Goal: Transaction & Acquisition: Book appointment/travel/reservation

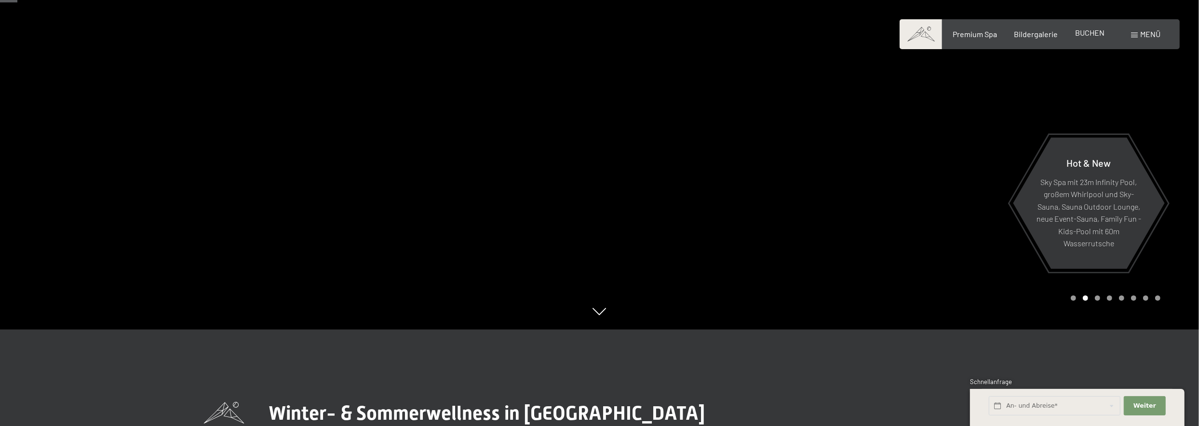
click at [1098, 30] on span "BUCHEN" at bounding box center [1089, 32] width 29 height 9
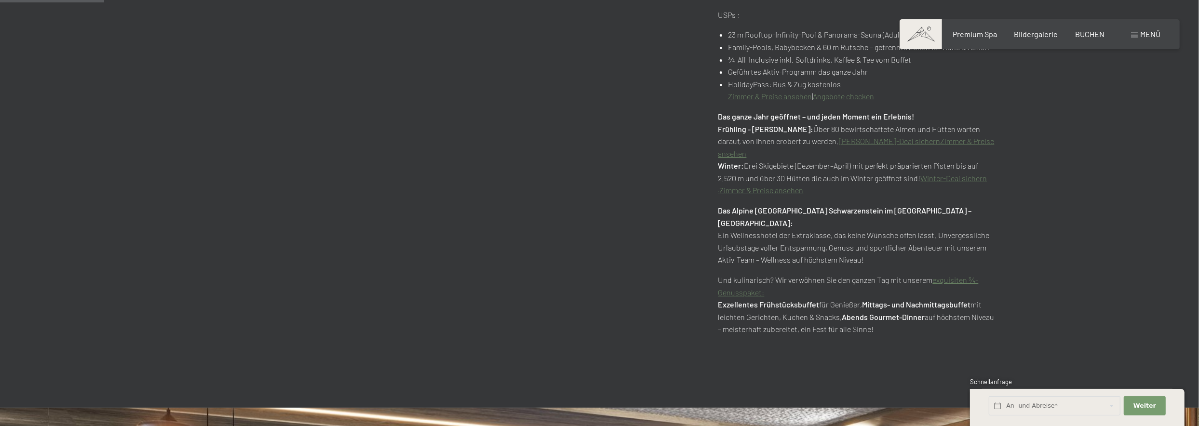
scroll to position [627, 0]
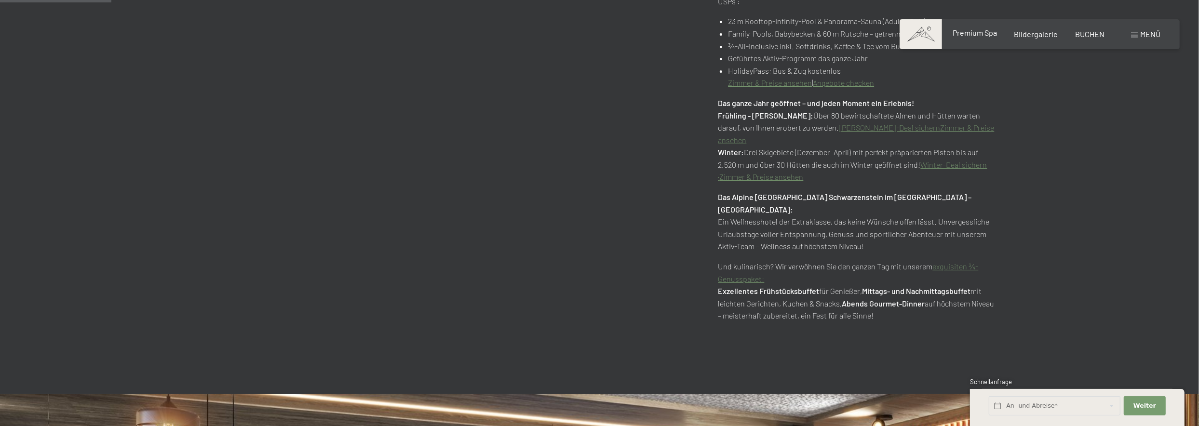
click at [982, 31] on span "Premium Spa" at bounding box center [975, 32] width 44 height 9
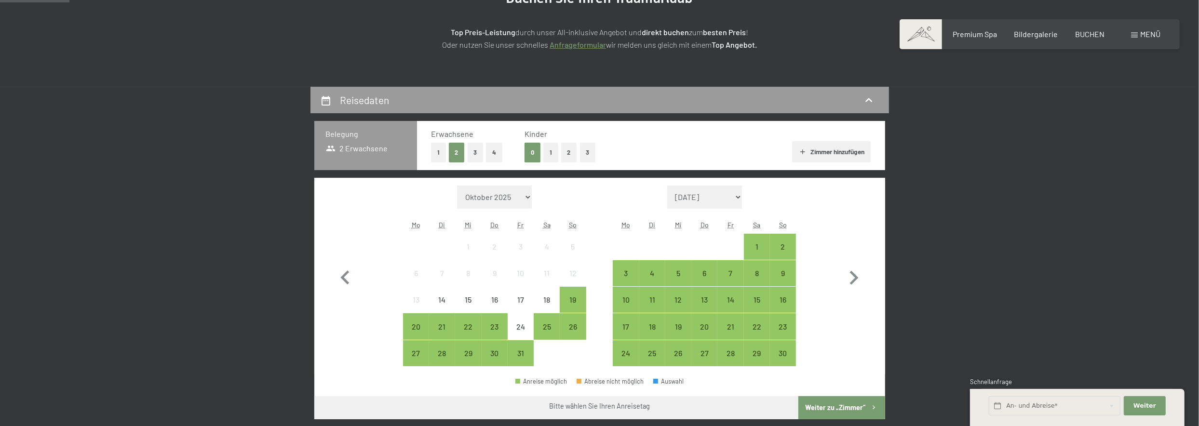
scroll to position [193, 0]
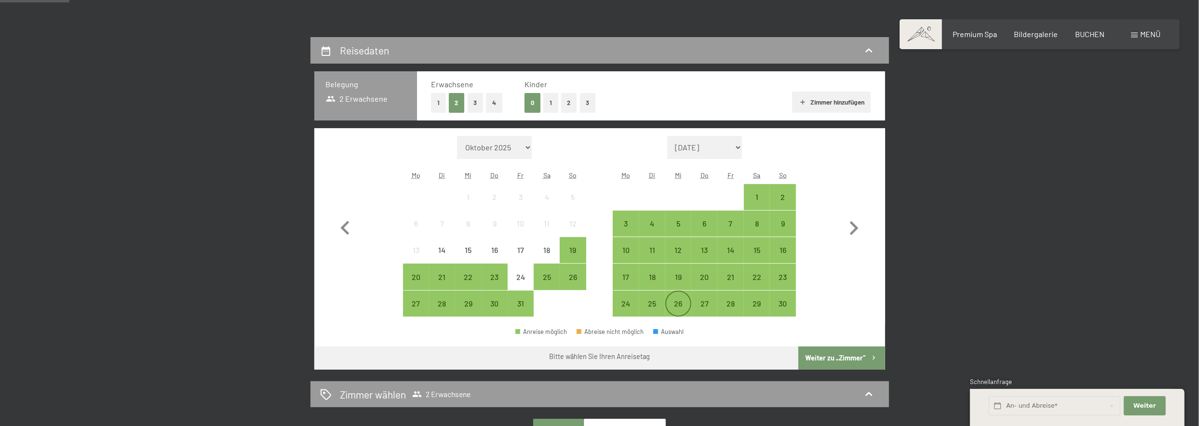
click at [674, 300] on div "26" at bounding box center [678, 312] width 24 height 24
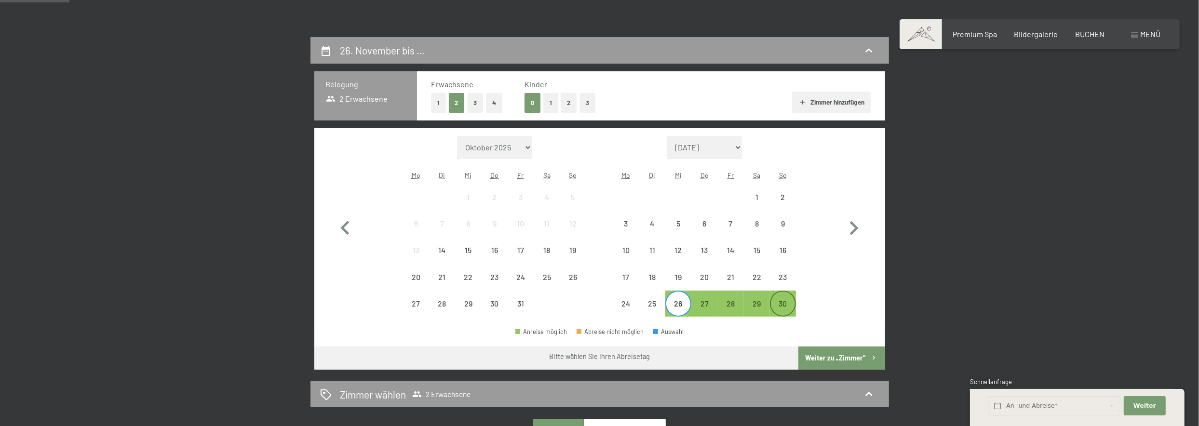
click at [784, 298] on div "30" at bounding box center [783, 304] width 24 height 24
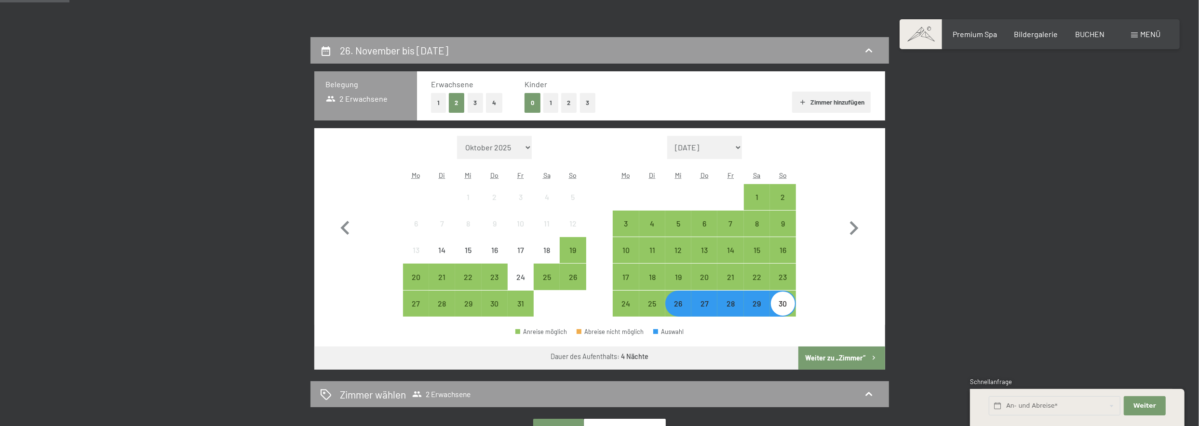
click at [852, 357] on button "Weiter zu „Zimmer“" at bounding box center [842, 358] width 86 height 23
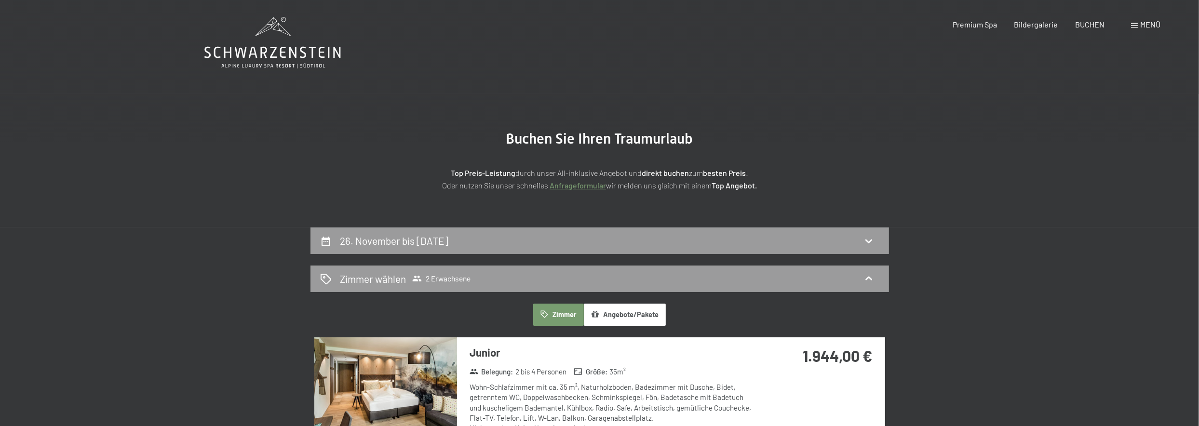
scroll to position [0, 0]
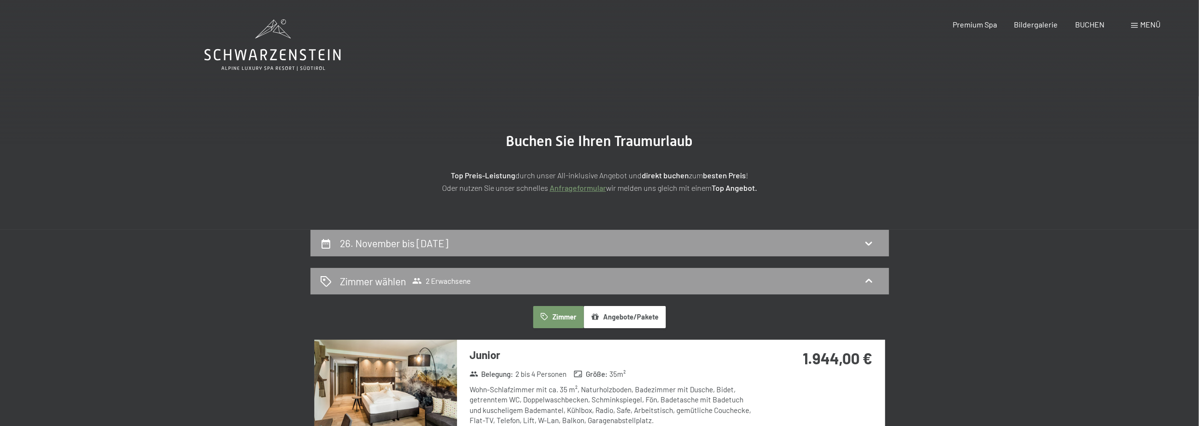
click at [554, 239] on span "Einwilligung Marketing*" at bounding box center [547, 241] width 80 height 10
click at [502, 239] on input "Einwilligung Marketing*" at bounding box center [498, 241] width 10 height 10
checkbox input "false"
click at [869, 242] on icon at bounding box center [869, 244] width 12 height 12
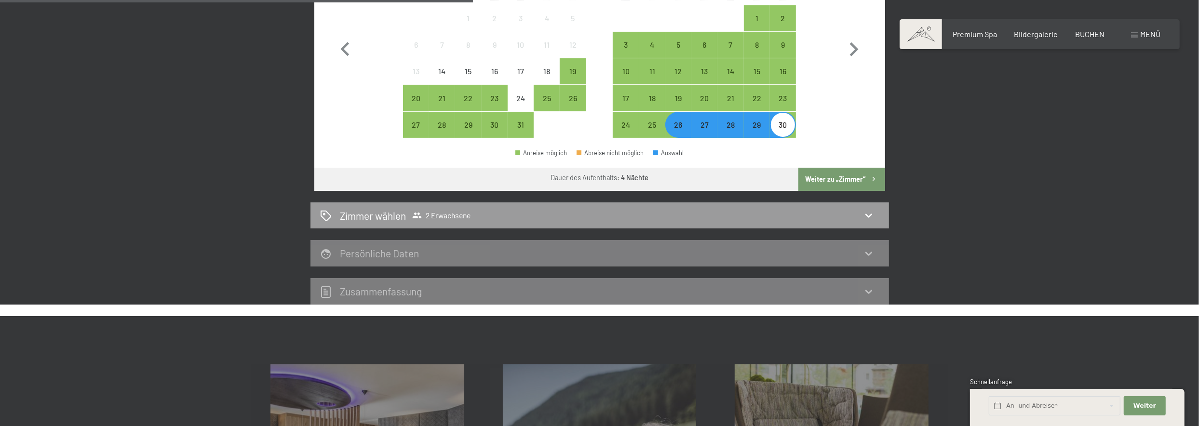
scroll to position [375, 0]
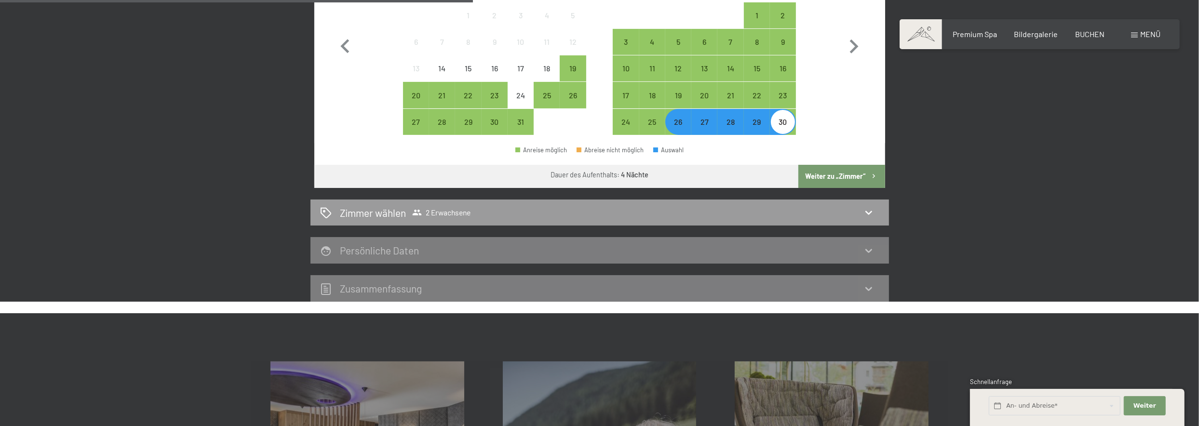
click at [757, 123] on div "29" at bounding box center [757, 130] width 24 height 24
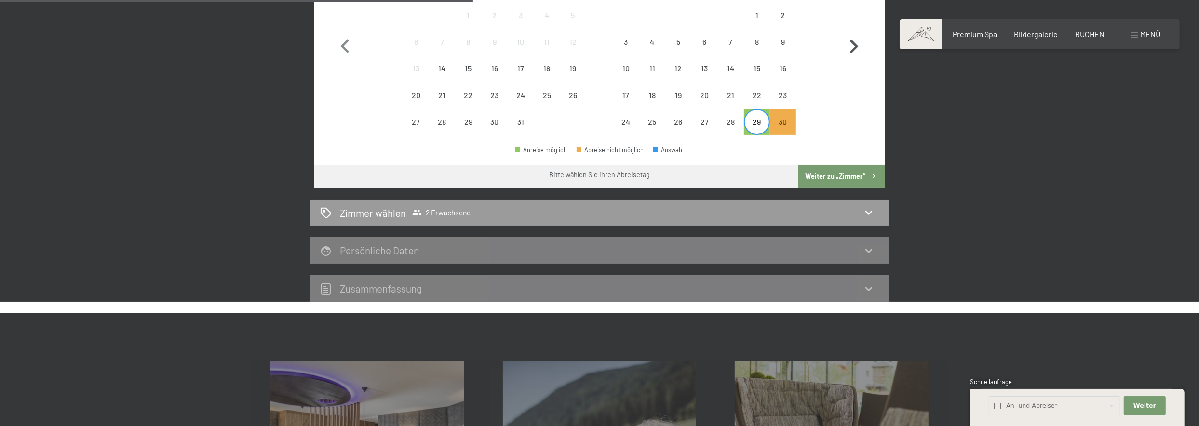
click at [855, 45] on icon "button" at bounding box center [854, 47] width 9 height 14
select select "2025-11-01"
select select "2025-12-01"
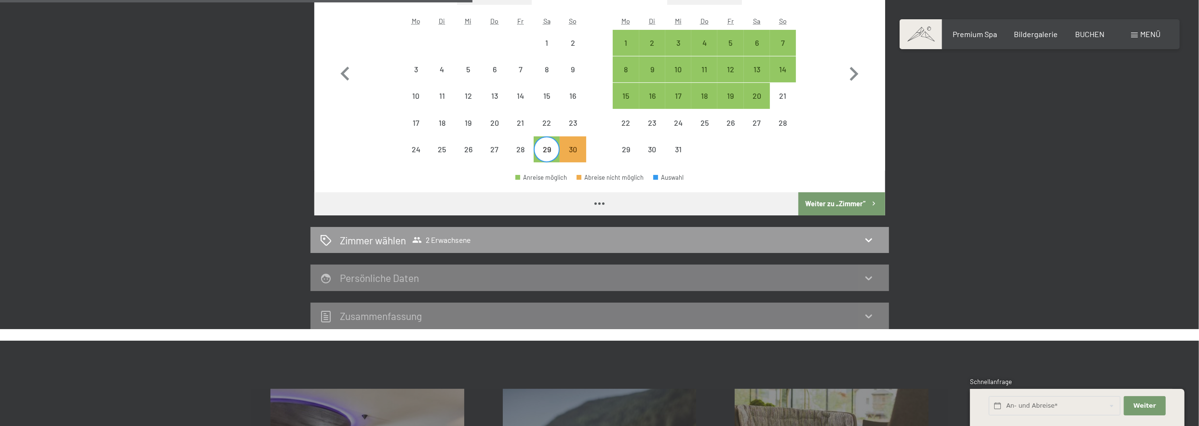
scroll to position [278, 0]
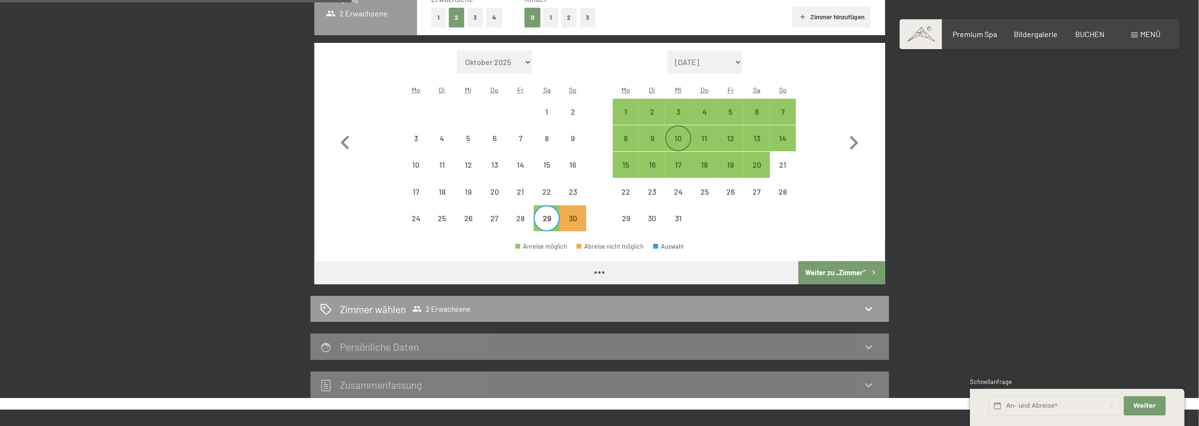
select select "2025-11-01"
select select "2025-12-01"
click at [678, 108] on div "3" at bounding box center [678, 120] width 24 height 24
select select "2025-11-01"
select select "2025-12-01"
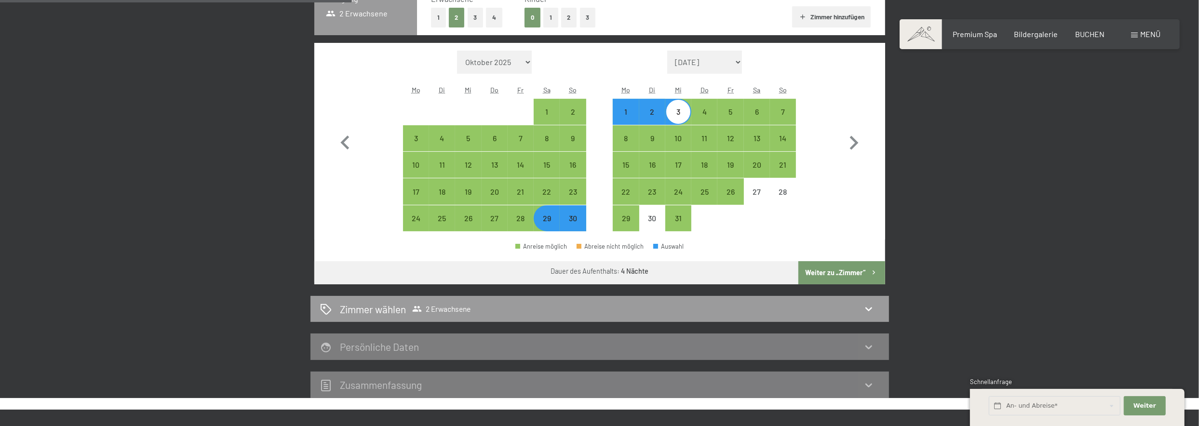
click at [850, 270] on button "Weiter zu „Zimmer“" at bounding box center [842, 272] width 86 height 23
select select "2025-11-01"
select select "2025-12-01"
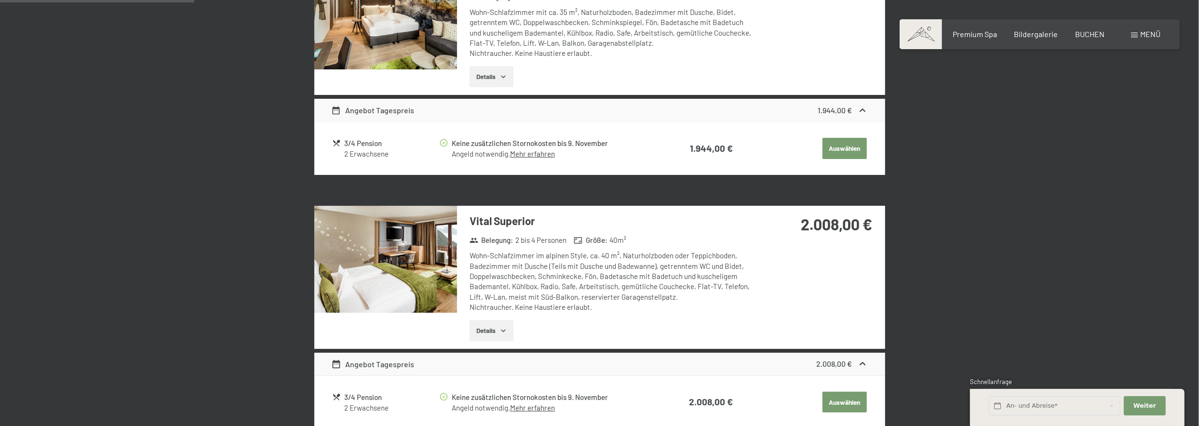
scroll to position [423, 0]
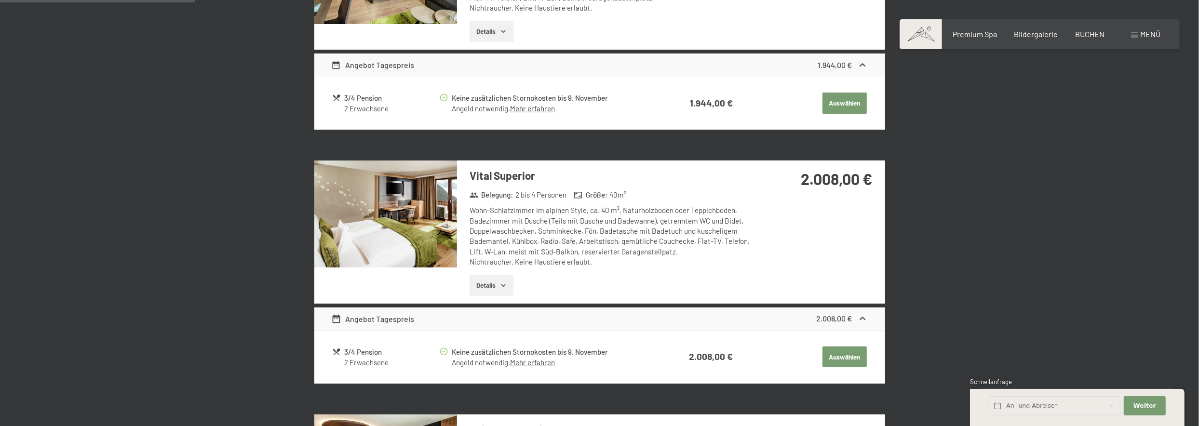
click at [499, 289] on button "Details" at bounding box center [492, 285] width 44 height 21
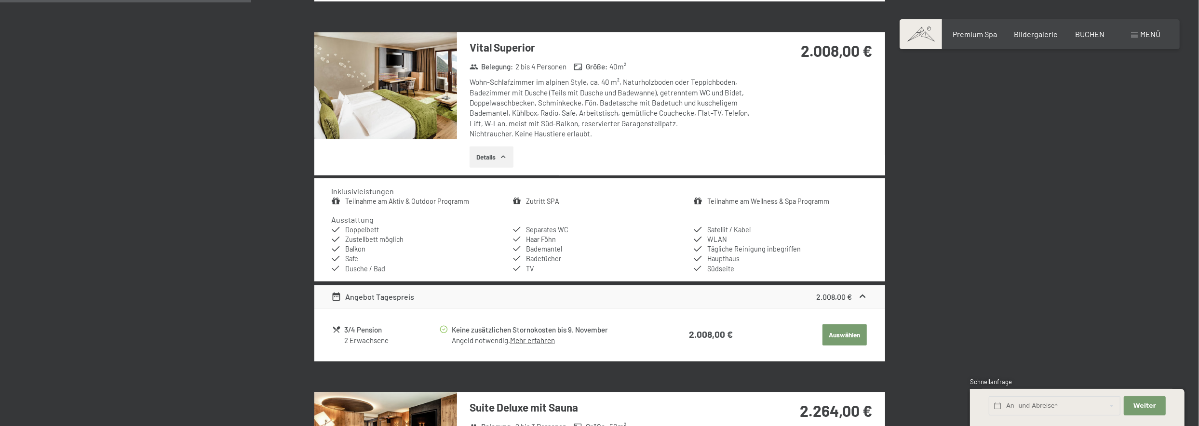
scroll to position [567, 0]
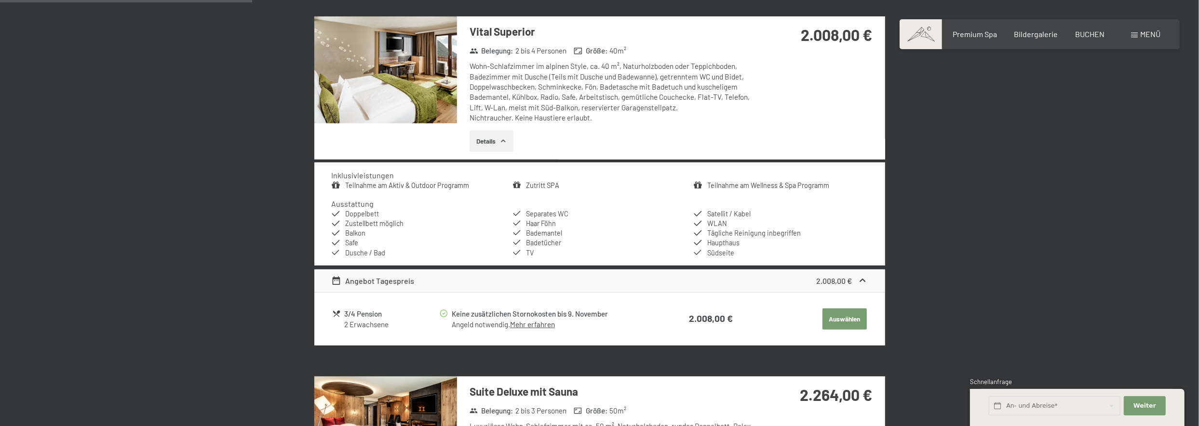
click at [838, 314] on button "Auswählen" at bounding box center [845, 319] width 44 height 21
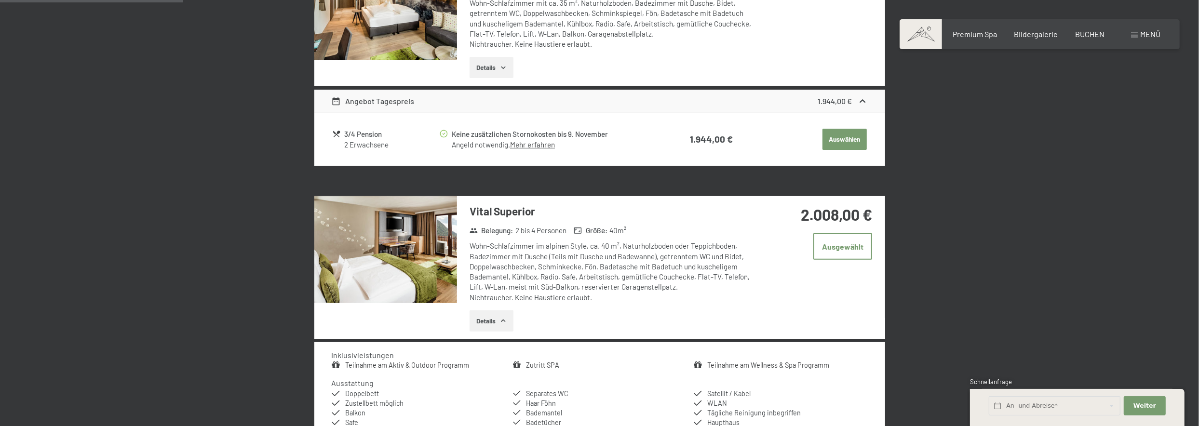
scroll to position [519, 0]
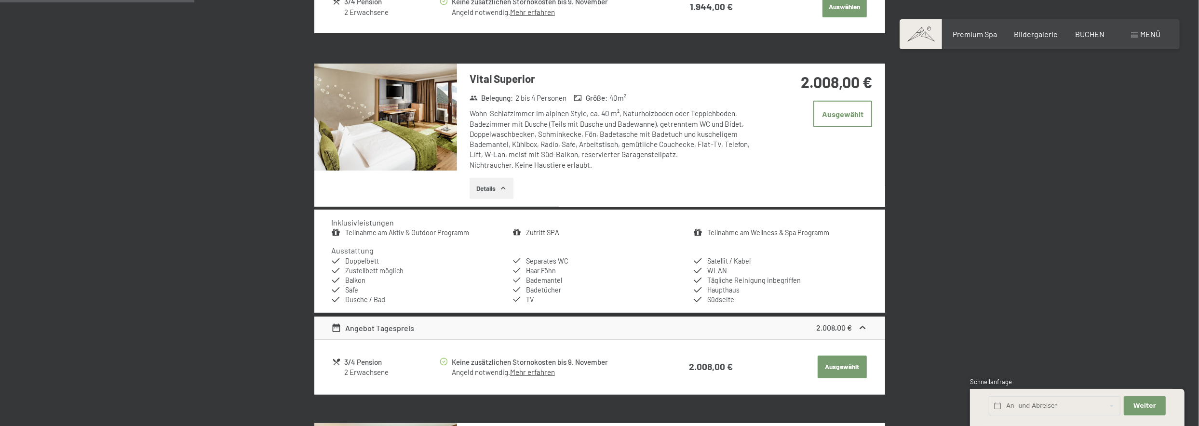
click at [841, 365] on button "Ausgewählt" at bounding box center [842, 367] width 49 height 23
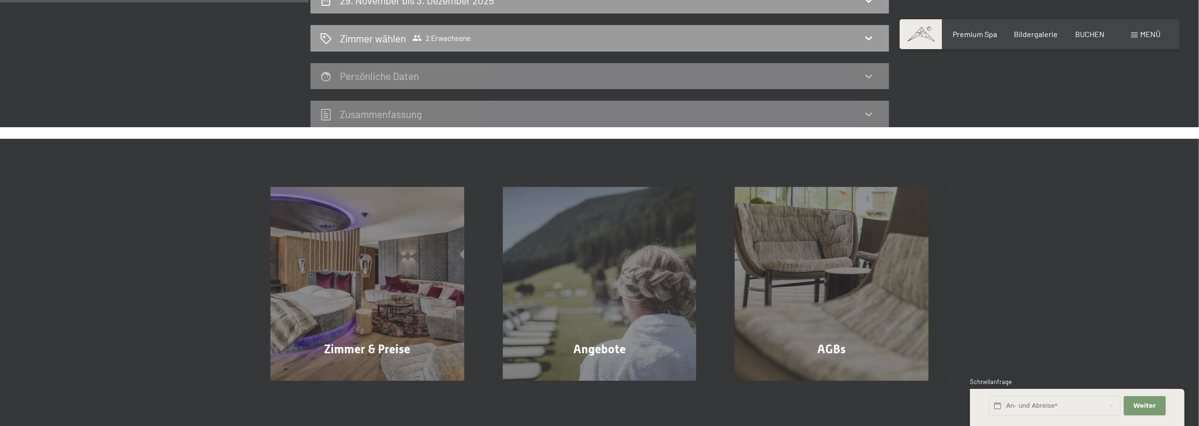
scroll to position [145, 0]
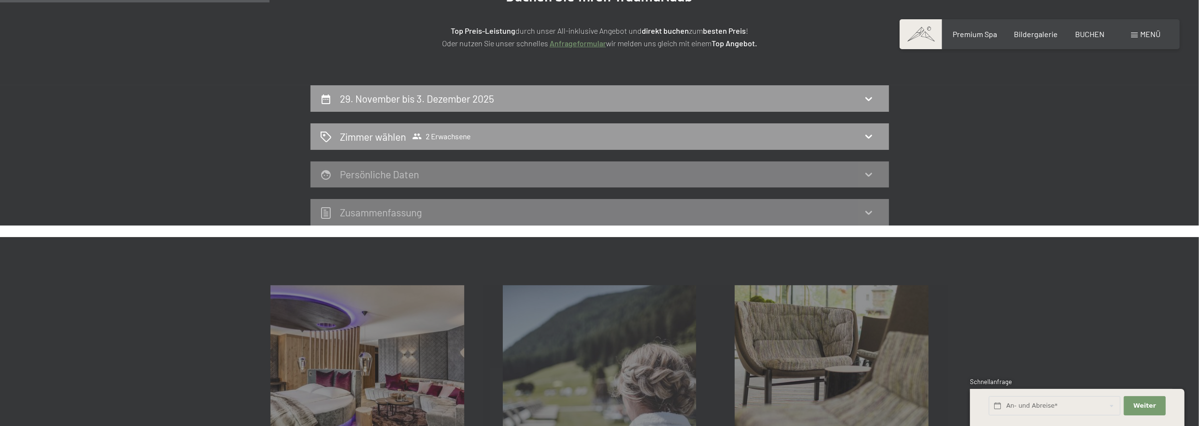
click at [540, 168] on div "Persönliche Daten" at bounding box center [599, 174] width 559 height 14
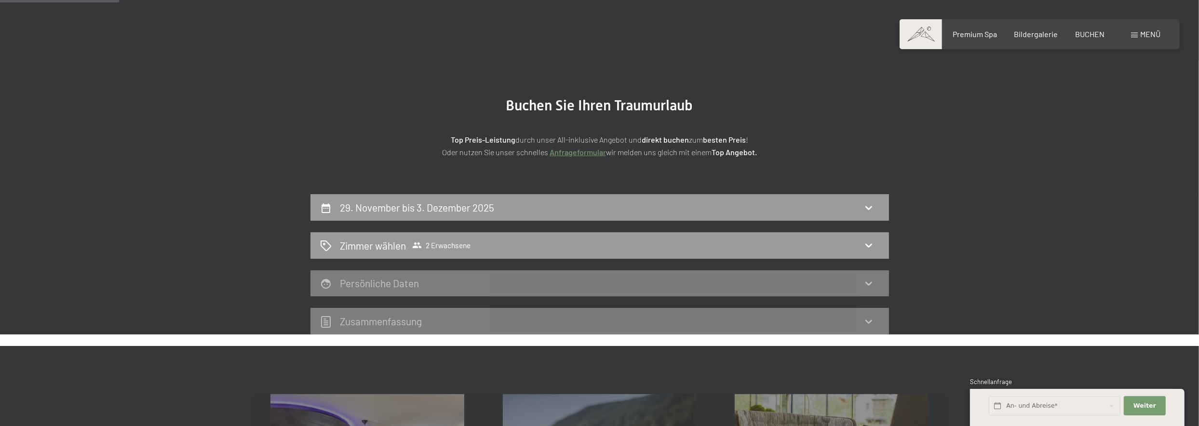
scroll to position [0, 0]
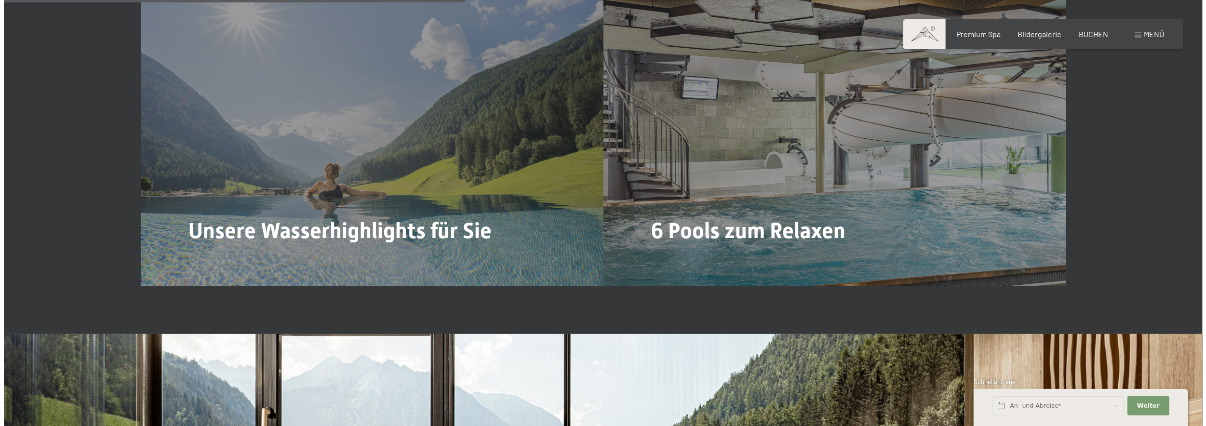
scroll to position [2845, 0]
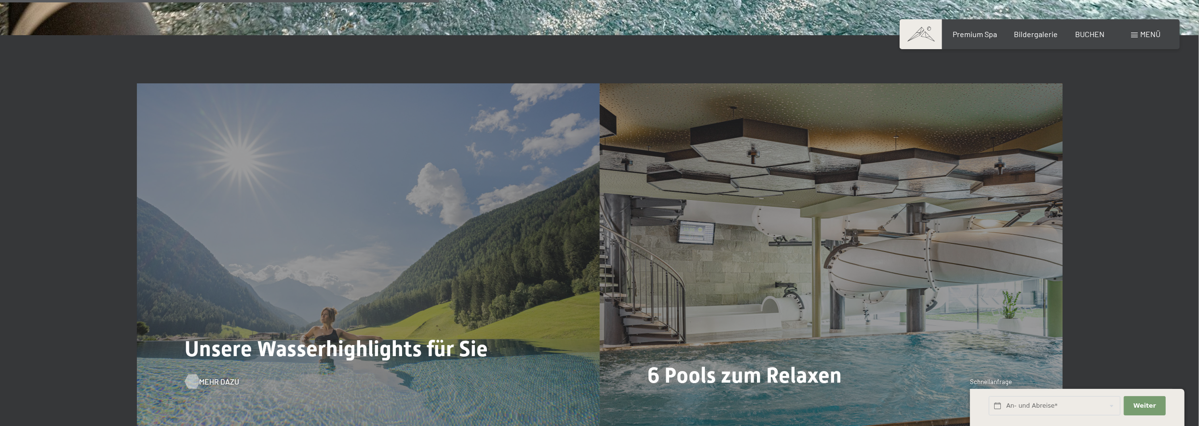
click at [202, 377] on span "Mehr dazu" at bounding box center [220, 382] width 40 height 11
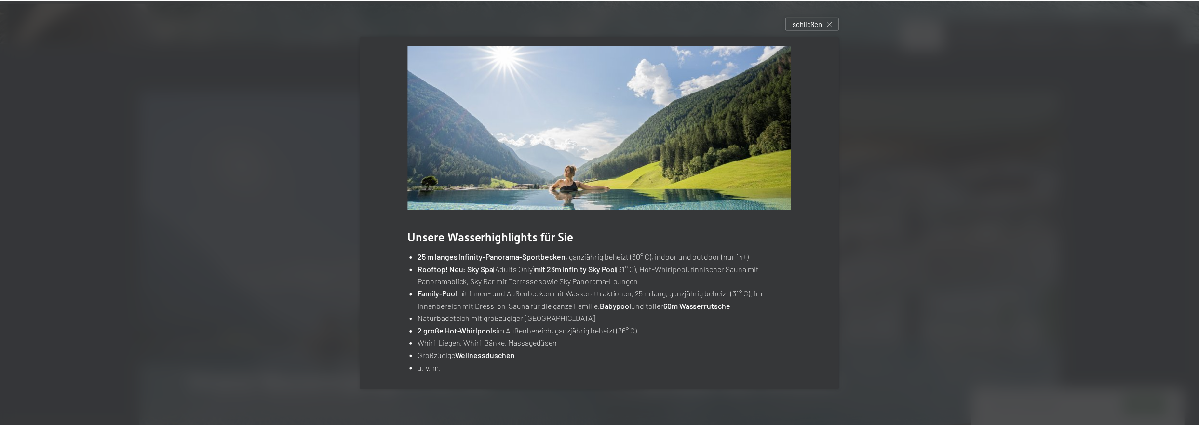
scroll to position [18, 0]
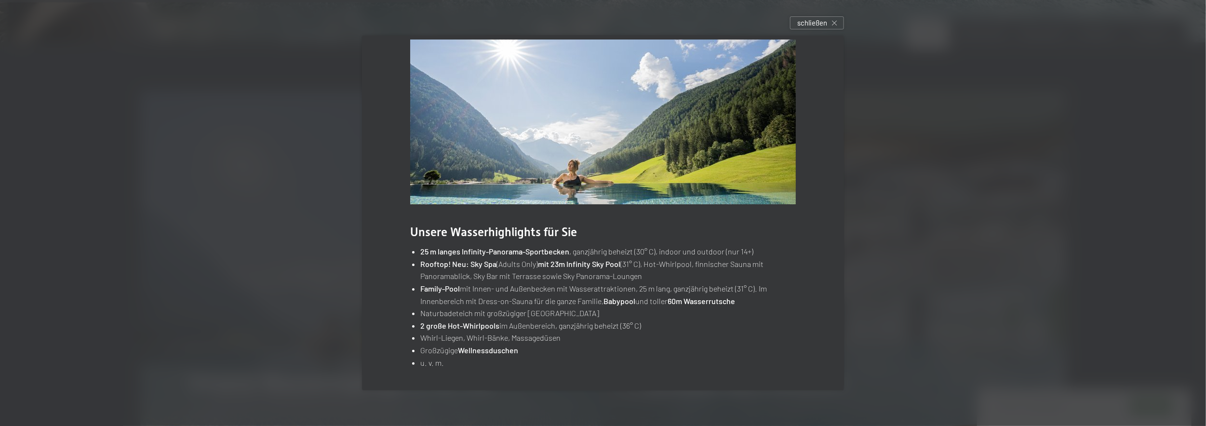
click at [1081, 153] on div at bounding box center [603, 213] width 1206 height 426
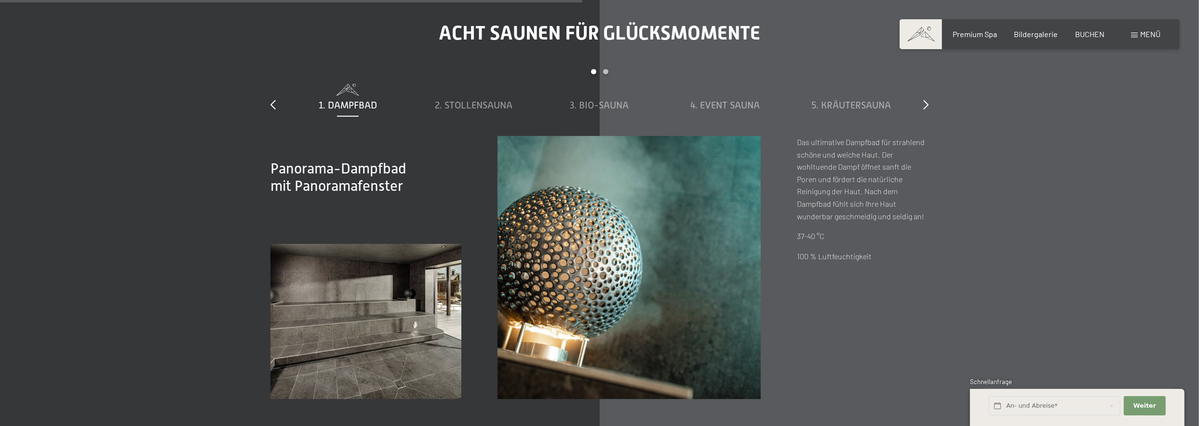
scroll to position [3761, 0]
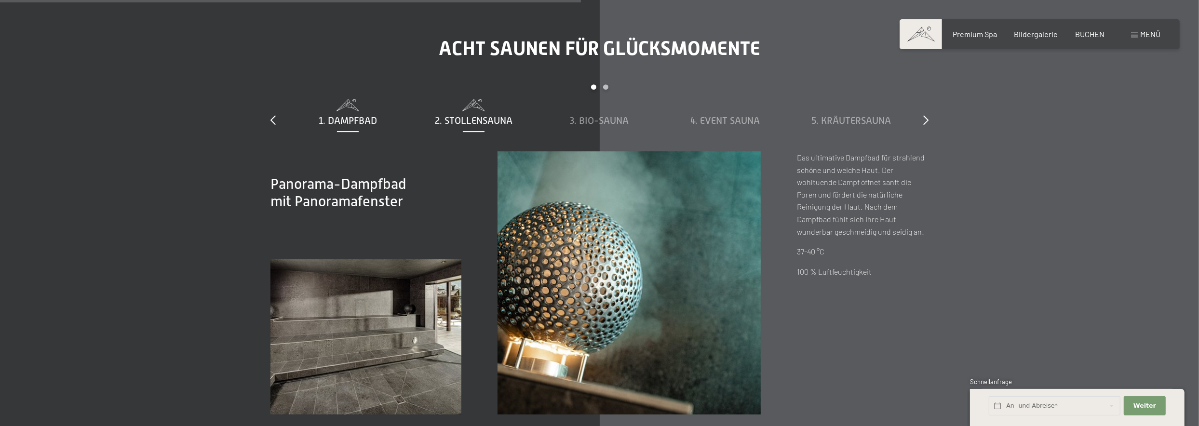
click at [473, 115] on span "2. Stollensauna" at bounding box center [474, 120] width 78 height 11
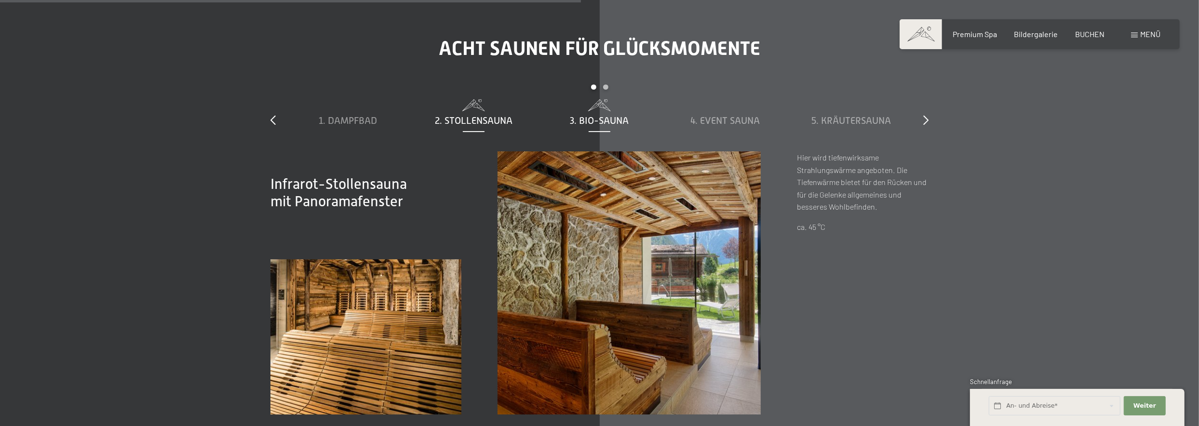
click at [589, 99] on div "3. Bio-Sauna" at bounding box center [599, 113] width 116 height 28
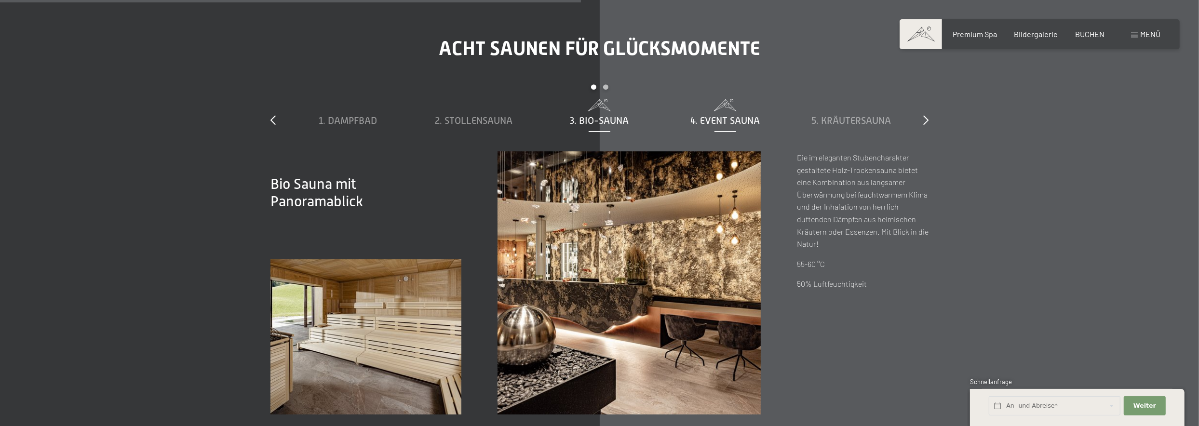
click at [714, 115] on span "4. Event Sauna" at bounding box center [725, 120] width 69 height 11
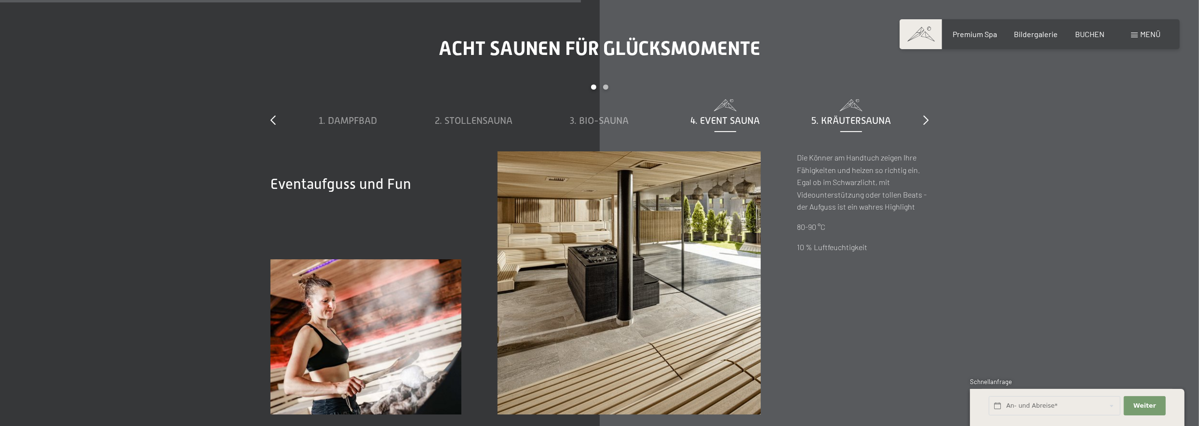
click at [829, 99] on div "5. Kräutersauna" at bounding box center [851, 113] width 116 height 28
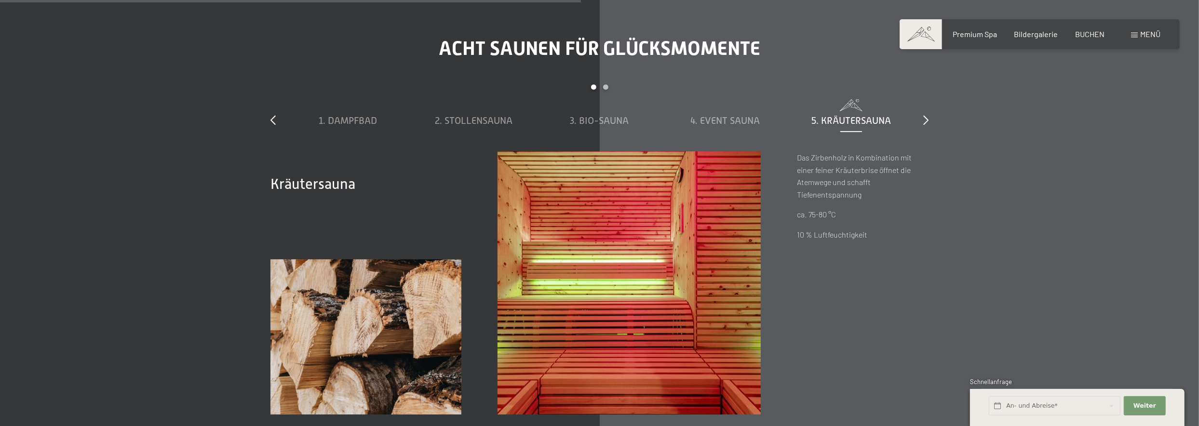
click at [930, 82] on div "Acht Saunen für Glücksmomente slide 1 to 5 of 8 1. Dampfbad 2. Stollensauna 3. …" at bounding box center [599, 226] width 731 height 378
click at [926, 115] on icon at bounding box center [925, 120] width 5 height 10
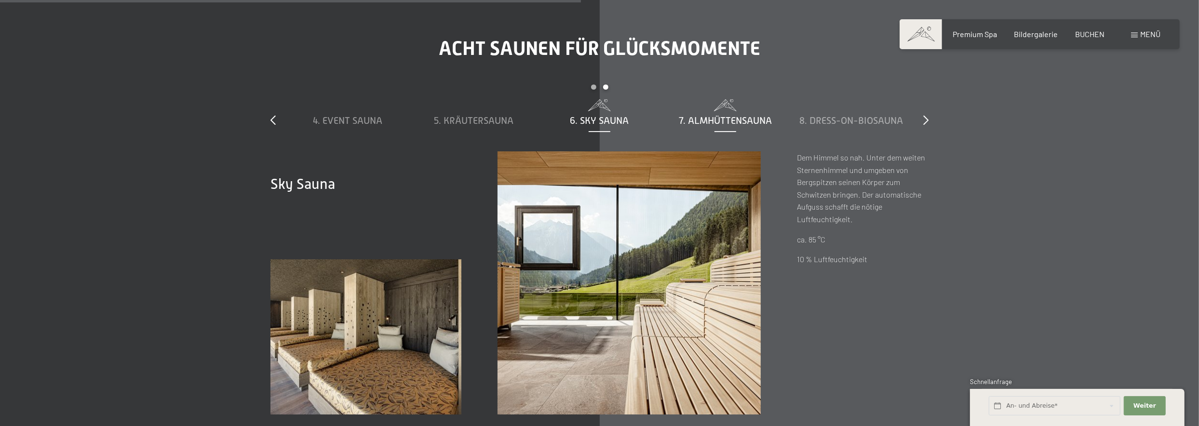
click at [721, 114] on div "7. Almhüttensauna" at bounding box center [725, 121] width 116 height 14
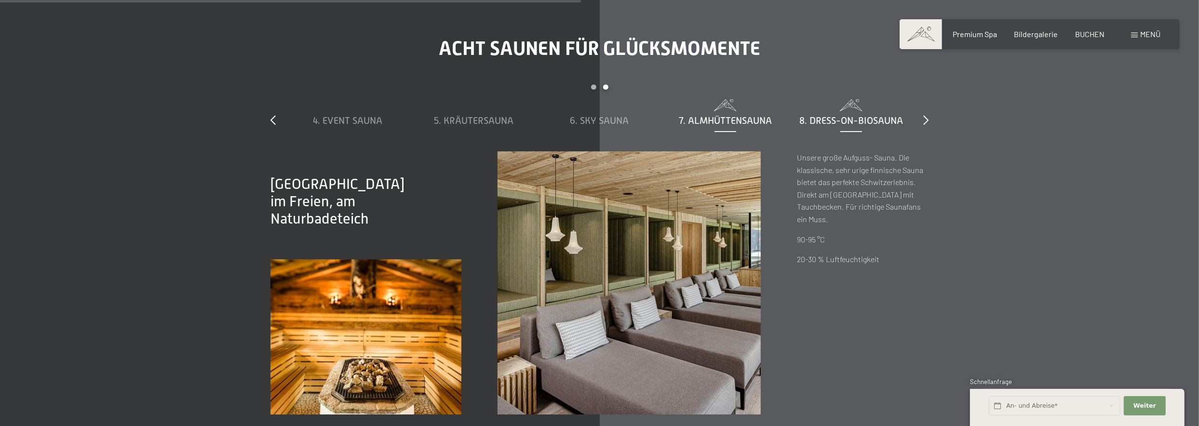
click at [842, 115] on span "8. Dress-on-Biosauna" at bounding box center [851, 120] width 104 height 11
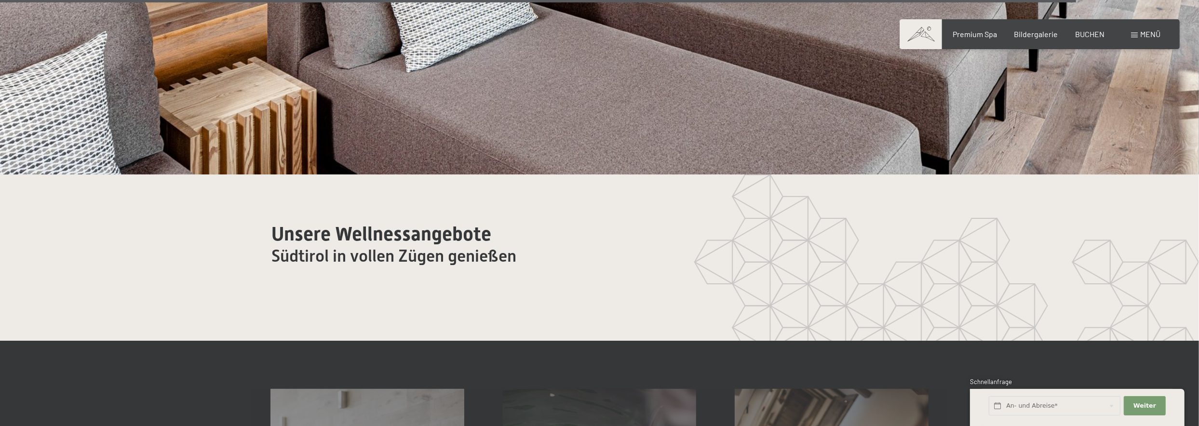
scroll to position [6413, 0]
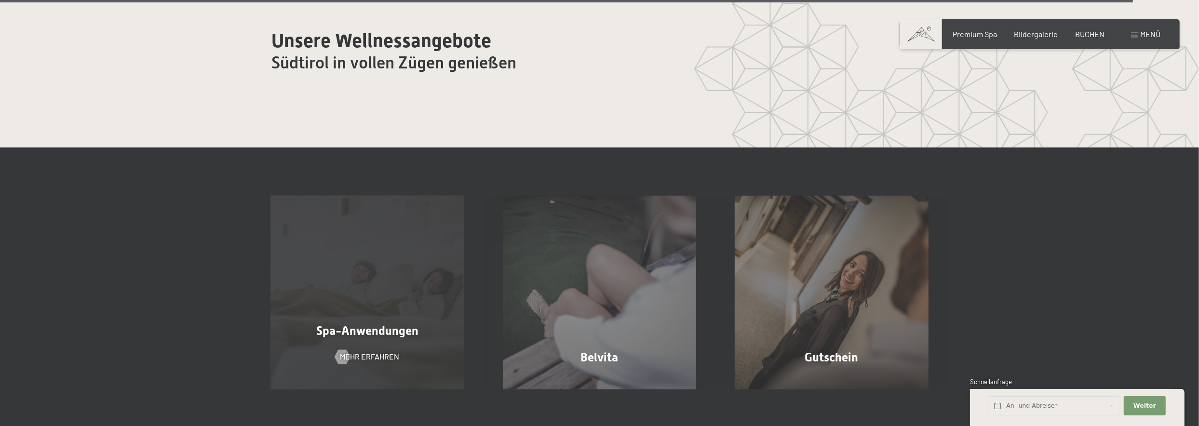
click at [346, 325] on span "Spa-Anwendungen" at bounding box center [367, 332] width 102 height 14
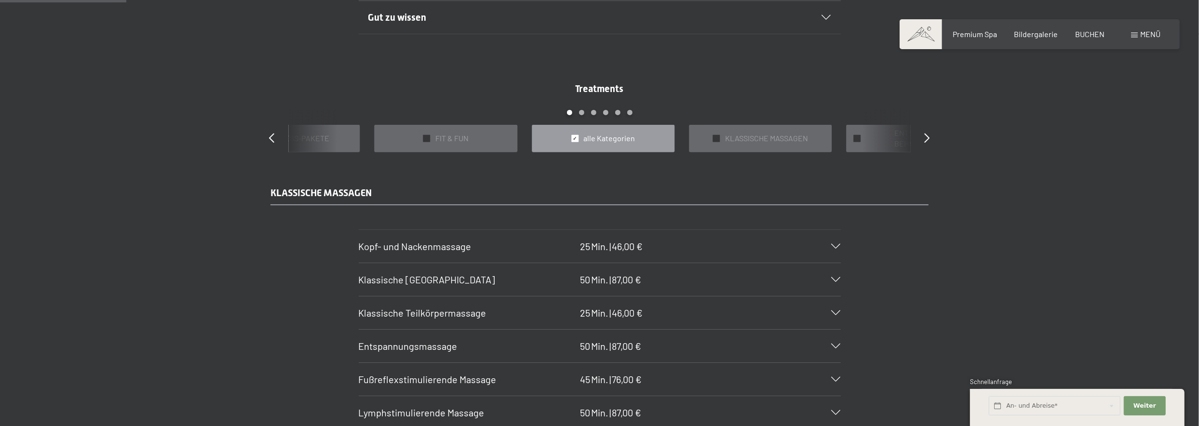
scroll to position [868, 0]
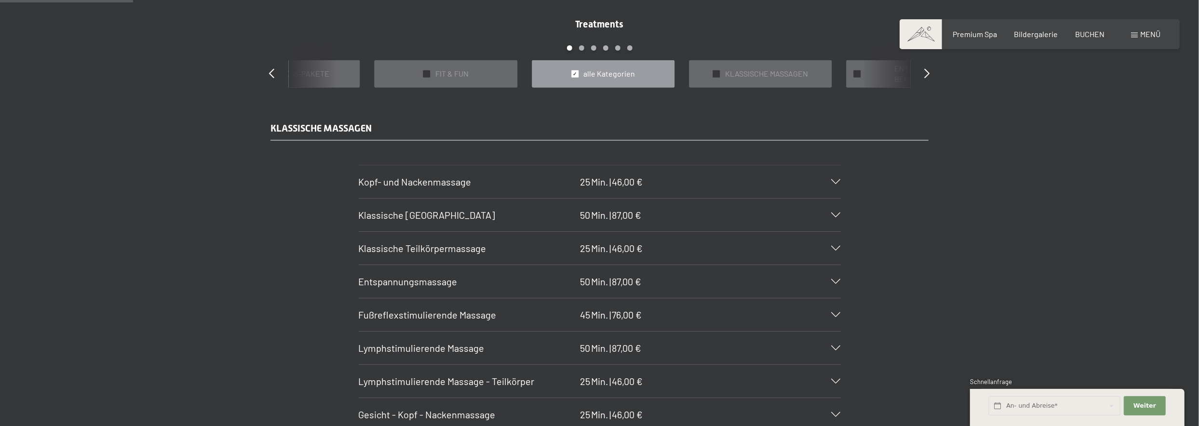
click at [834, 207] on div "Klassische Ganzkörpermassage 50 Min. | 87,00 €" at bounding box center [600, 215] width 482 height 33
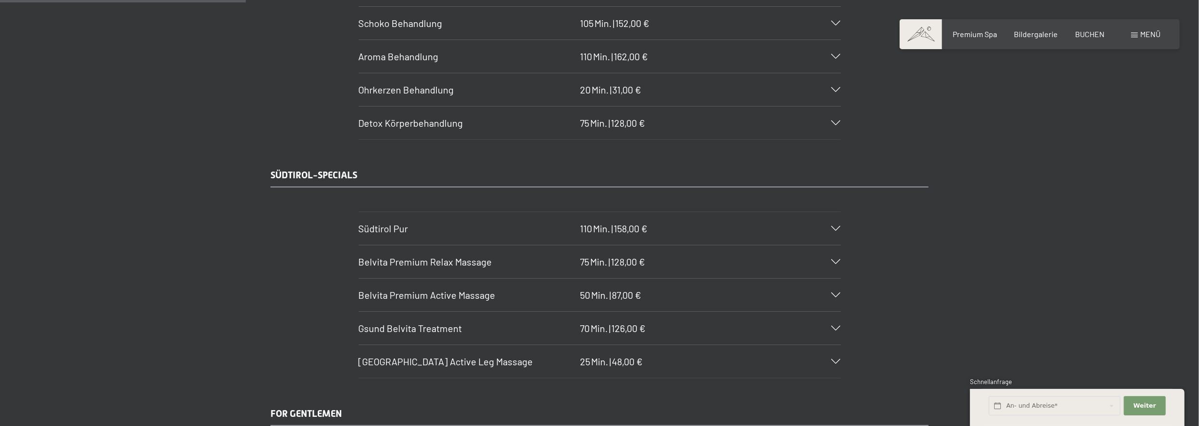
scroll to position [1639, 0]
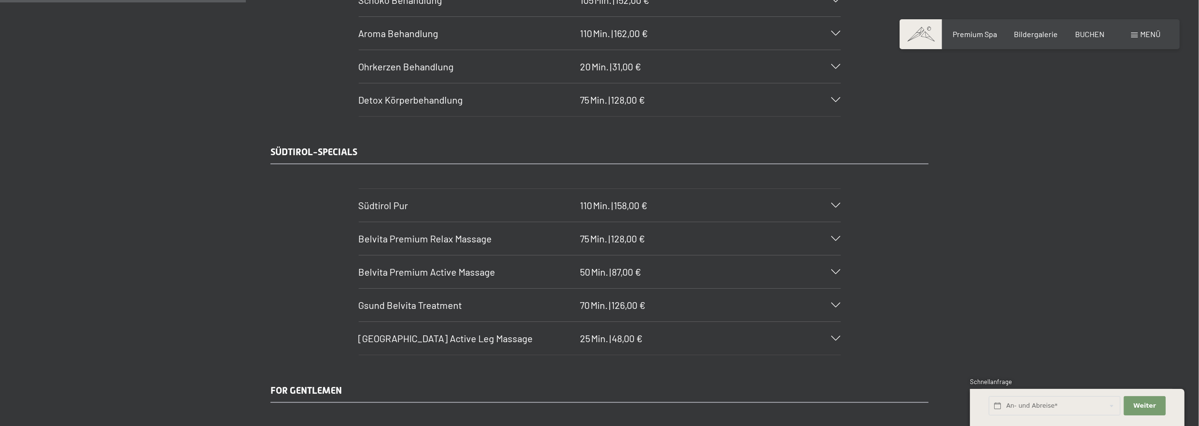
click at [724, 197] on div "Südtirol Pur 110 Min. | 158,00 €" at bounding box center [600, 205] width 482 height 33
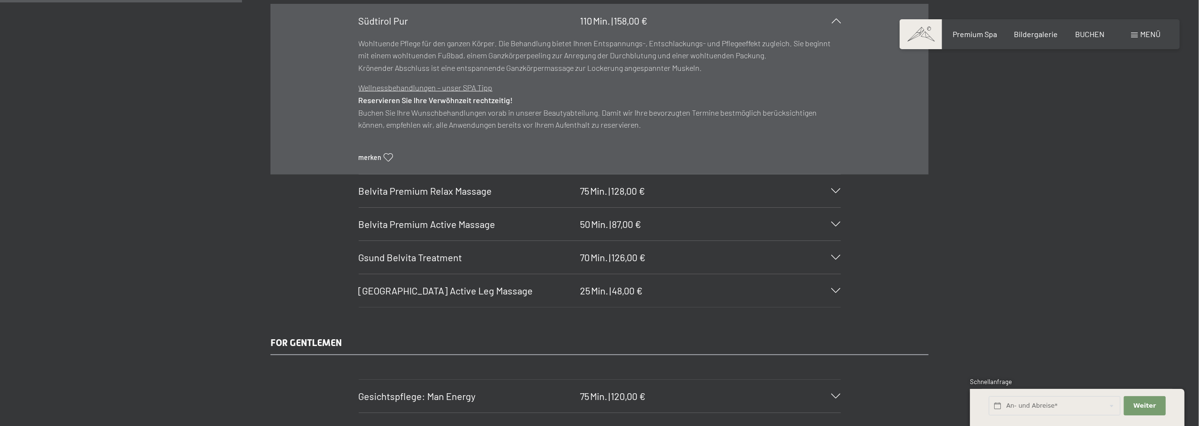
scroll to position [1454, 0]
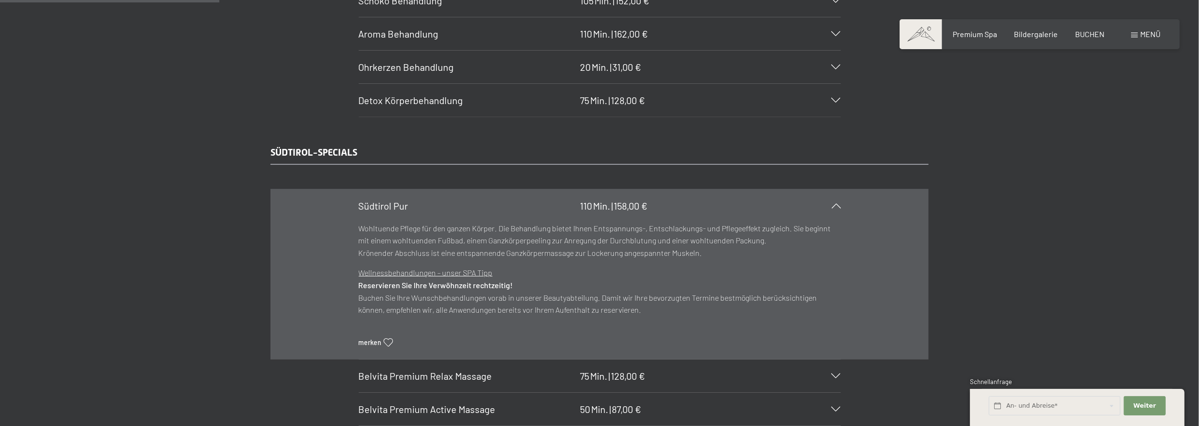
click at [724, 197] on div "Südtirol Pur 110 Min. | 158,00 €" at bounding box center [600, 206] width 482 height 33
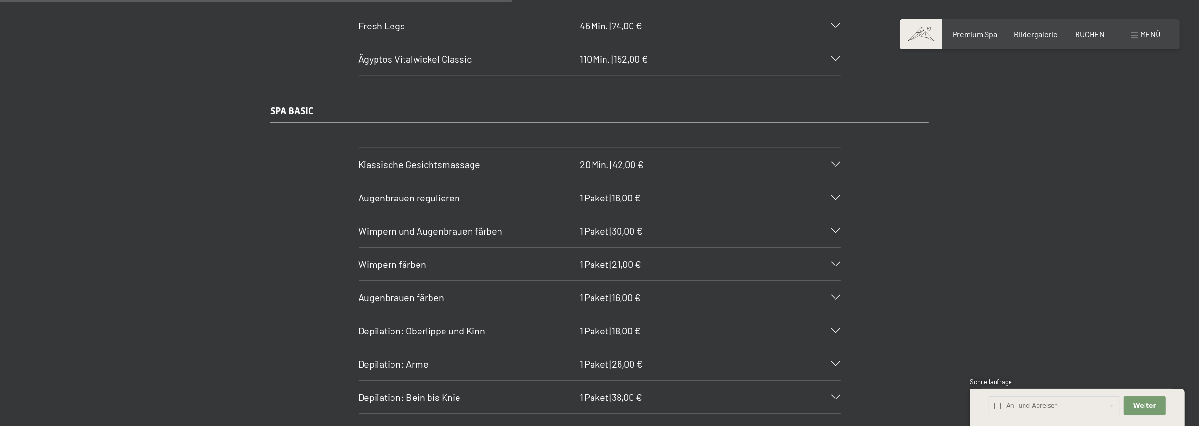
scroll to position [3335, 0]
click at [1036, 37] on div "Bildergalerie" at bounding box center [1037, 32] width 44 height 11
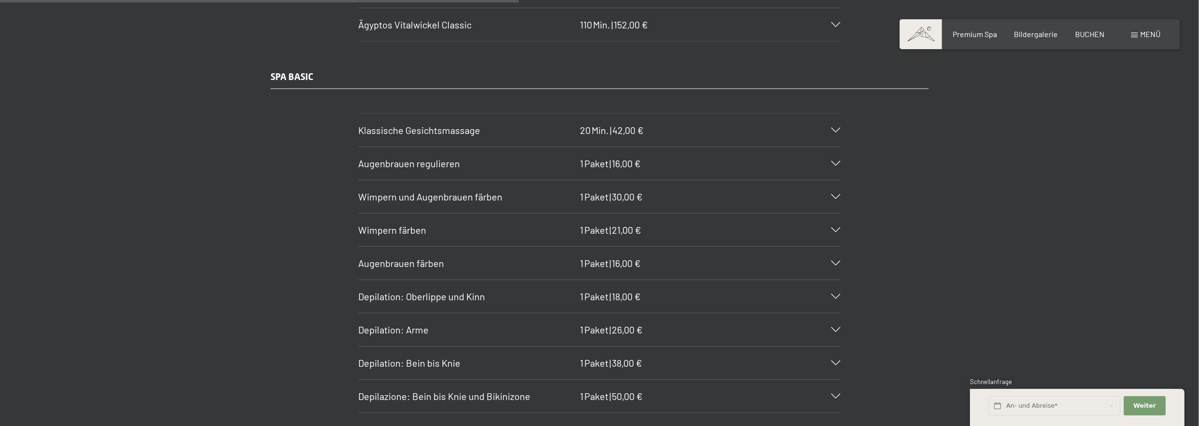
scroll to position [3383, 0]
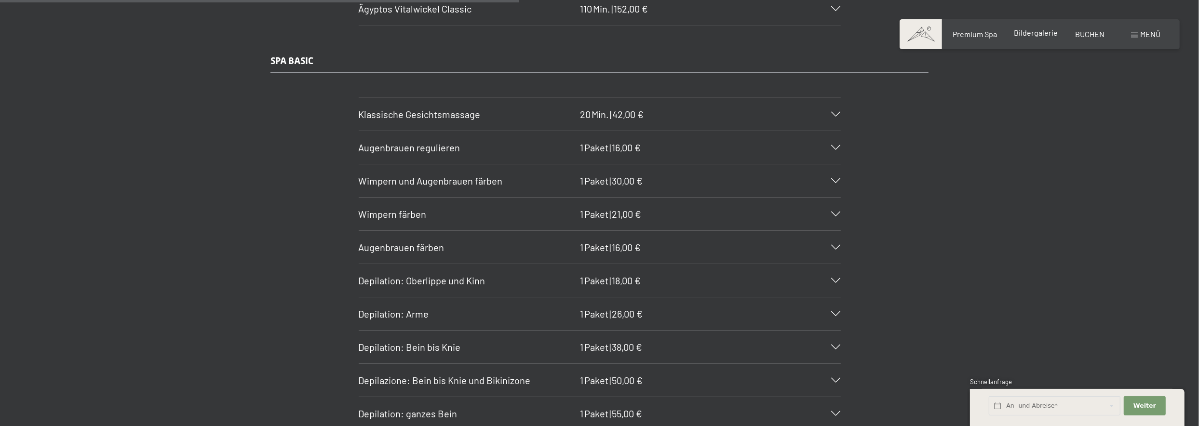
click at [1053, 34] on span "Bildergalerie" at bounding box center [1037, 32] width 44 height 9
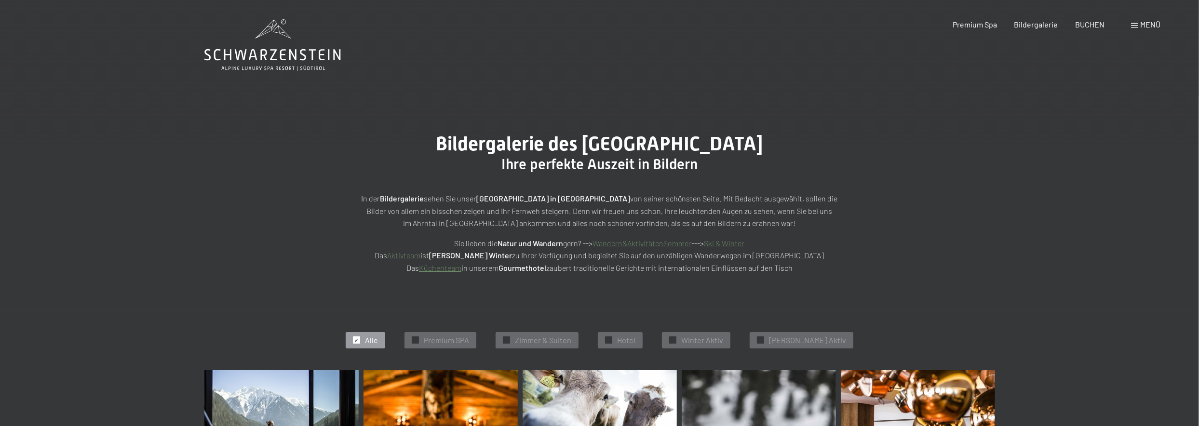
click at [254, 46] on icon at bounding box center [272, 45] width 136 height 52
drag, startPoint x: 485, startPoint y: 197, endPoint x: 593, endPoint y: 198, distance: 108.0
click at [593, 198] on p "In der Bildergalerie sehen Sie unser [GEOGRAPHIC_DATA] in [GEOGRAPHIC_DATA] von…" at bounding box center [600, 210] width 482 height 37
copy strong "[GEOGRAPHIC_DATA] in [GEOGRAPHIC_DATA]"
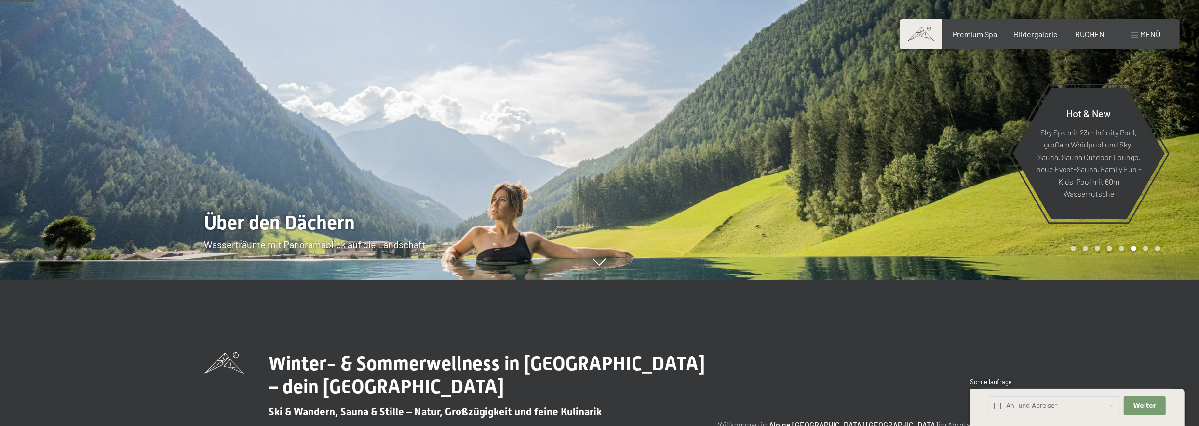
scroll to position [96, 0]
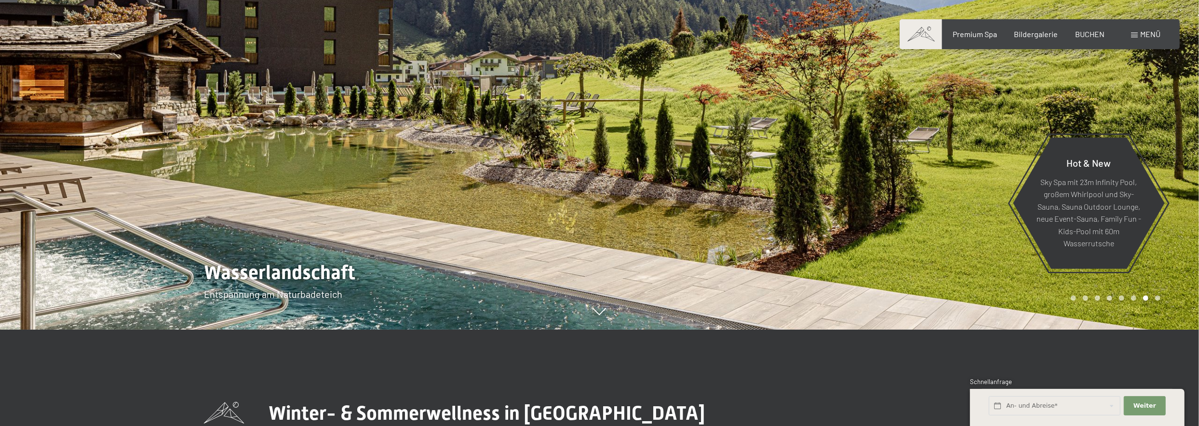
click at [1137, 37] on div "Menü" at bounding box center [1145, 34] width 29 height 11
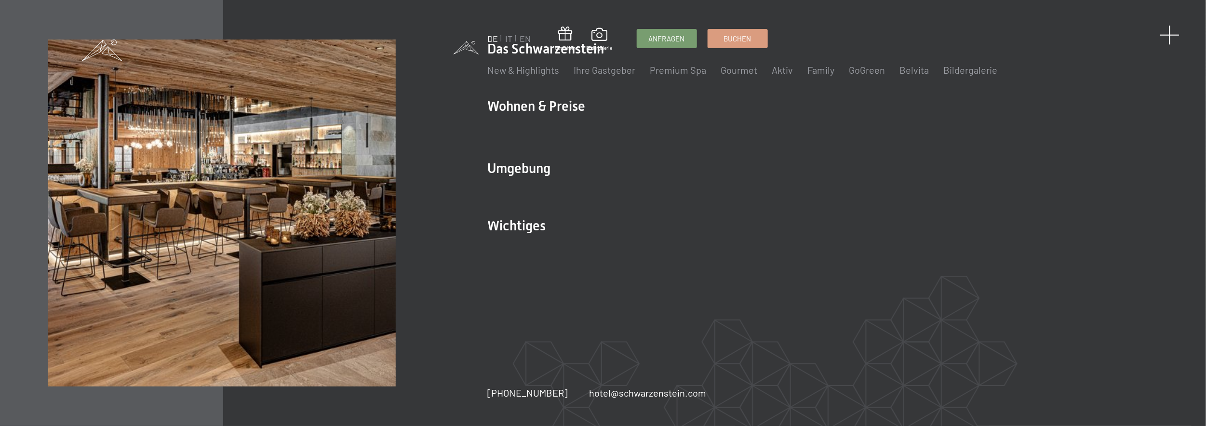
click at [1170, 35] on span at bounding box center [1171, 35] width 20 height 20
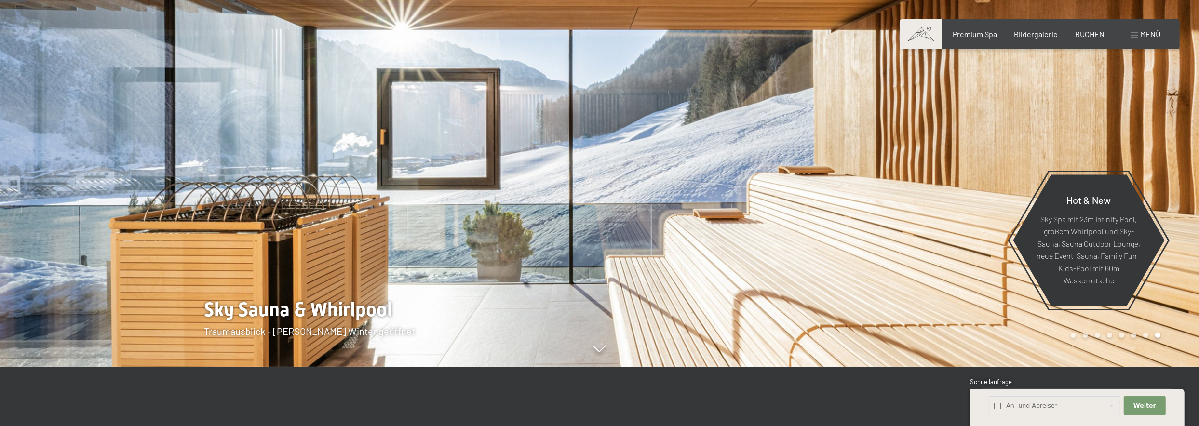
scroll to position [0, 0]
